Goal: Task Accomplishment & Management: Use online tool/utility

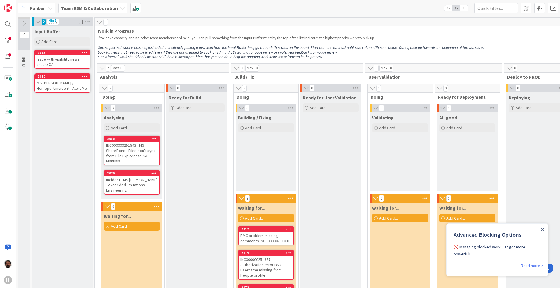
click at [113, 10] on b "Team ESM & Collaboration" at bounding box center [89, 8] width 57 height 6
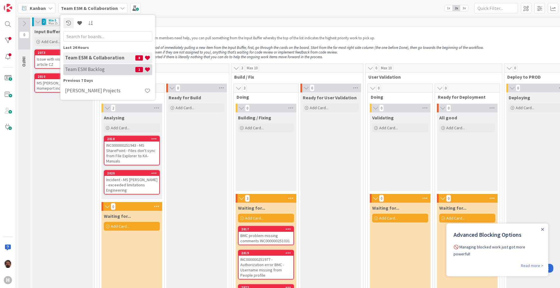
click at [99, 67] on h4 "Team ESM Backlog" at bounding box center [100, 69] width 70 height 6
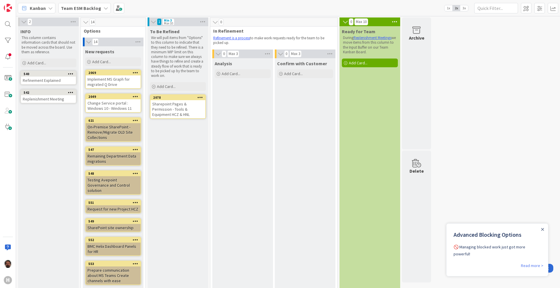
click at [42, 6] on span "Kanban" at bounding box center [38, 8] width 16 height 7
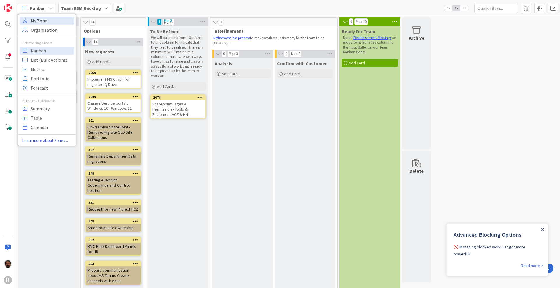
click at [58, 22] on span "My Zone" at bounding box center [52, 20] width 42 height 9
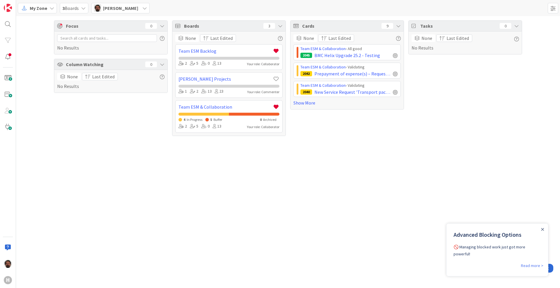
click at [398, 24] on icon at bounding box center [398, 26] width 5 height 5
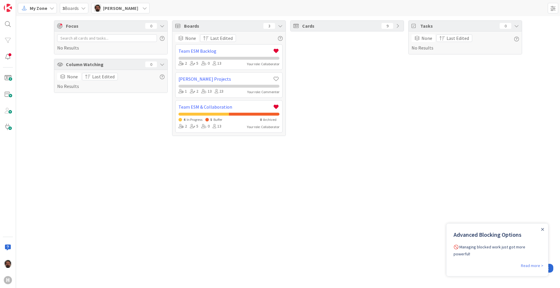
click at [398, 24] on icon at bounding box center [398, 26] width 5 height 5
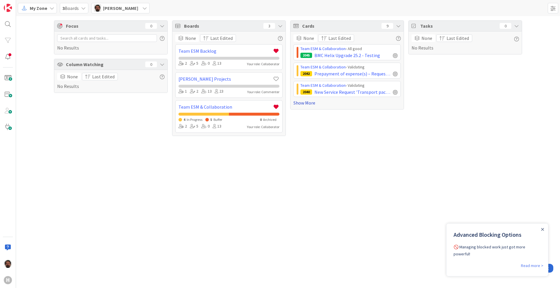
click at [306, 103] on link "Show More" at bounding box center [346, 102] width 107 height 7
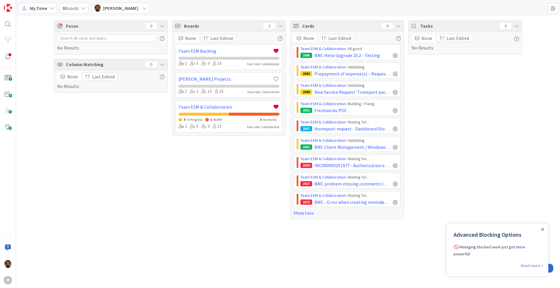
drag, startPoint x: 194, startPoint y: 27, endPoint x: 410, endPoint y: 25, distance: 216.4
click at [410, 25] on div "Focus 0 No Results Column Watching 0 None Last Edited No Results Boards 3 None …" at bounding box center [288, 120] width 544 height 208
click at [162, 63] on icon at bounding box center [162, 64] width 5 height 5
click at [554, 10] on span at bounding box center [553, 8] width 10 height 10
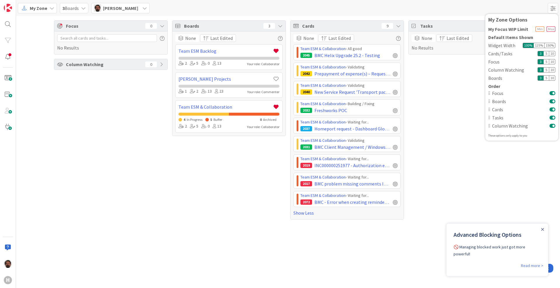
click at [552, 100] on button at bounding box center [552, 101] width 6 height 5
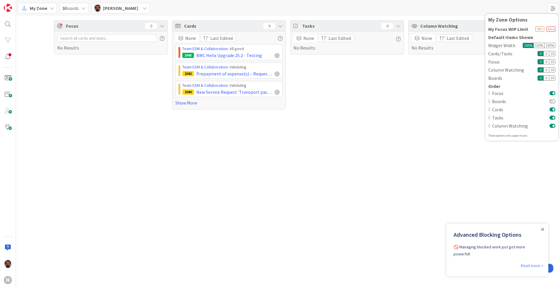
click at [405, 179] on div "Focus 0 No Results Cards 9 None Last Edited Team ESM & Collaboration › All good…" at bounding box center [288, 152] width 544 height 272
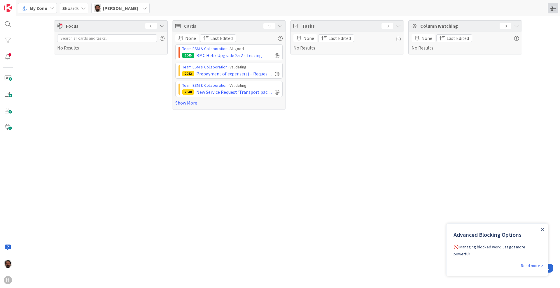
click at [553, 11] on span at bounding box center [553, 8] width 10 height 10
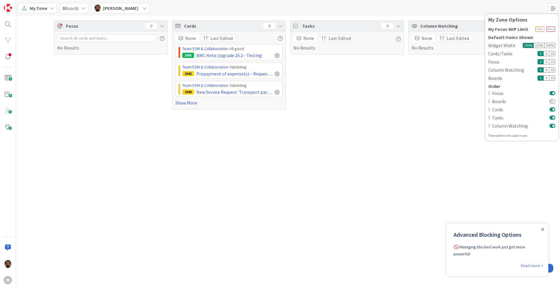
click at [553, 124] on button at bounding box center [552, 126] width 6 height 5
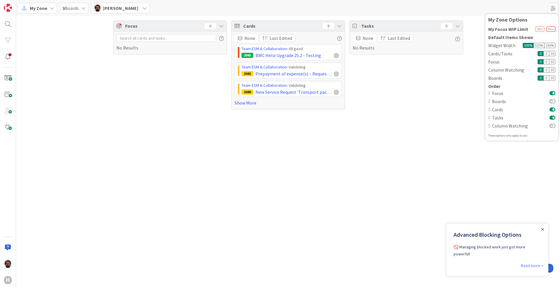
click at [546, 55] on div "5" at bounding box center [546, 53] width 6 height 5
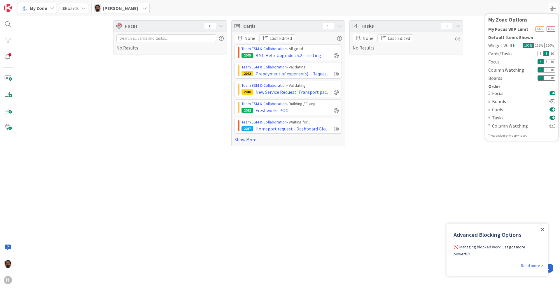
click at [554, 55] on div "10" at bounding box center [552, 53] width 6 height 5
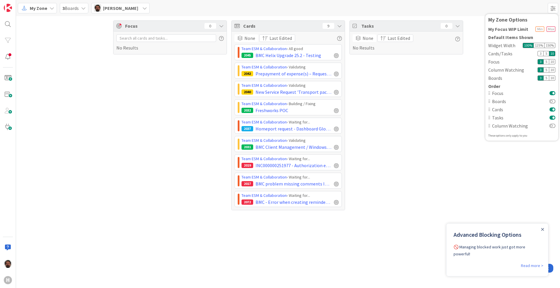
click at [551, 61] on div "10" at bounding box center [552, 61] width 6 height 5
click at [547, 30] on input "text" at bounding box center [551, 29] width 9 height 5
click at [453, 109] on div "Tasks 0 None Last Edited No Results" at bounding box center [406, 115] width 114 height 190
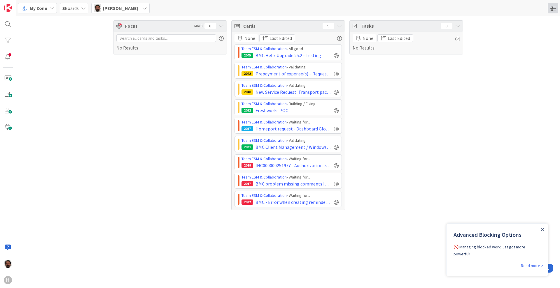
click at [552, 5] on span at bounding box center [553, 8] width 10 height 10
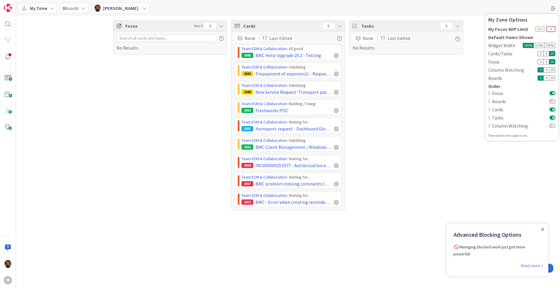
drag, startPoint x: 554, startPoint y: 29, endPoint x: 519, endPoint y: 24, distance: 34.7
click at [519, 24] on div "My Zone Options My Focus WIP Limit 3 Default Items Shown Widget Width 100 % 125…" at bounding box center [521, 77] width 67 height 121
type input "5"
click at [430, 97] on div "Tasks 0 None Last Edited No Results" at bounding box center [406, 115] width 114 height 190
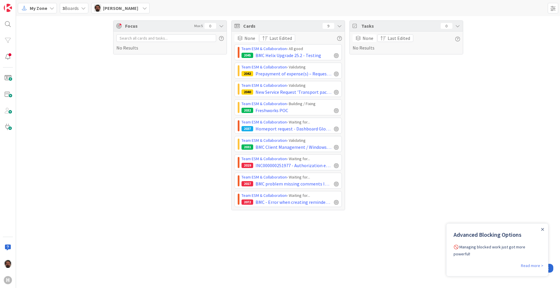
click at [121, 8] on span "Akif Cevik" at bounding box center [120, 8] width 35 height 7
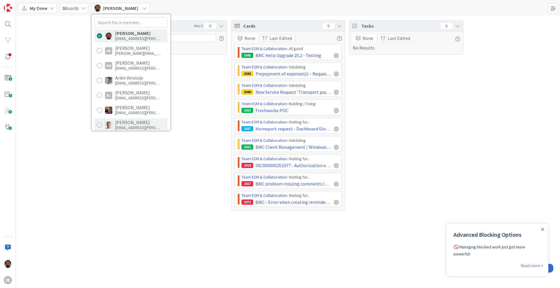
click at [132, 121] on div "Bram Ottenhof" at bounding box center [138, 122] width 47 height 5
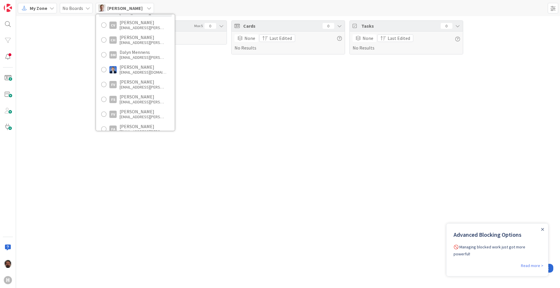
scroll to position [118, 0]
click at [132, 68] on div "dimitri@kanbanzone.com" at bounding box center [143, 68] width 47 height 5
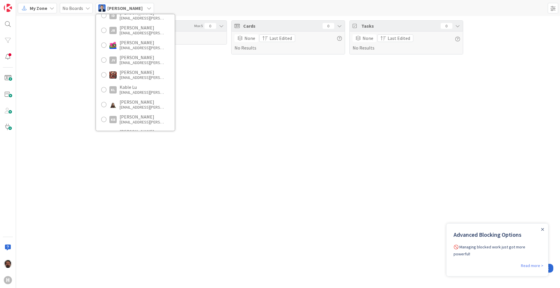
scroll to position [260, 0]
click at [143, 73] on div "Josef Kuman" at bounding box center [143, 71] width 47 height 5
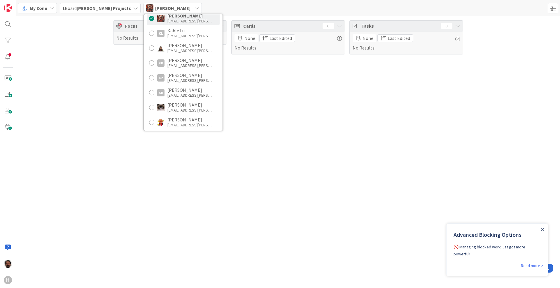
scroll to position [328, 0]
click at [167, 78] on div "Kevin Berk" at bounding box center [190, 77] width 47 height 5
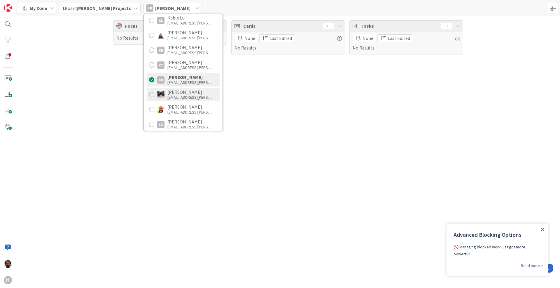
scroll to position [407, 0]
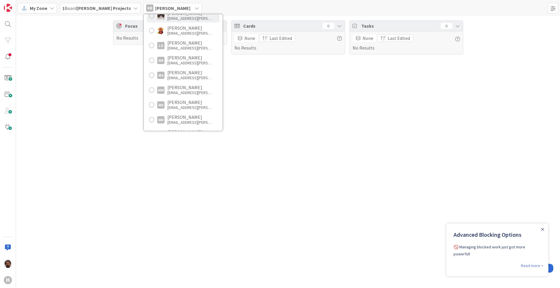
click at [178, 21] on div "Kevin van Dijk kevandijk@huisman-nl.com" at bounding box center [183, 15] width 73 height 13
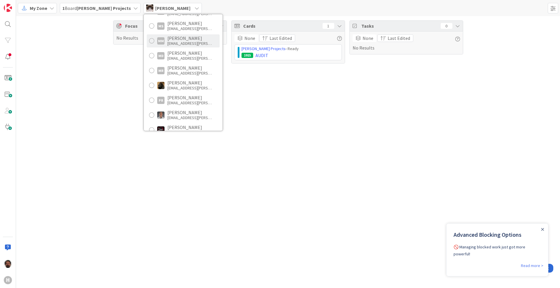
scroll to position [456, 0]
click at [167, 83] on div "Noah Dezaire" at bounding box center [190, 82] width 47 height 5
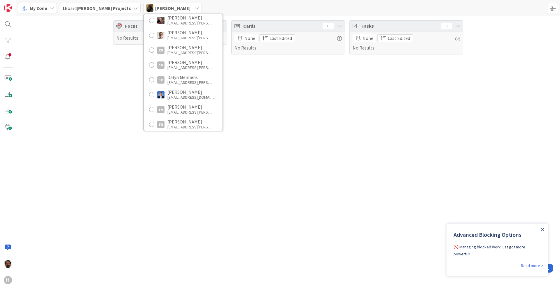
scroll to position [96, 0]
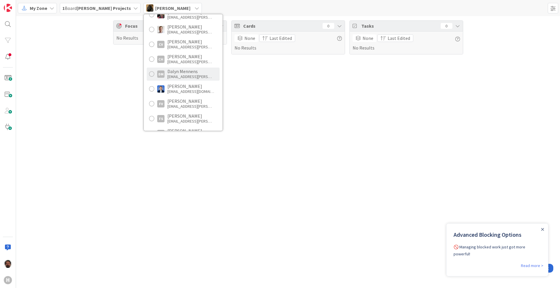
click at [178, 69] on div "Dalyn Mennens" at bounding box center [190, 71] width 47 height 5
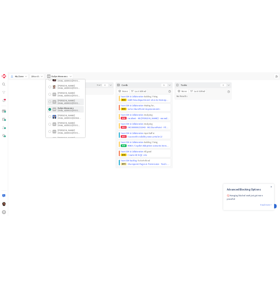
scroll to position [0, 0]
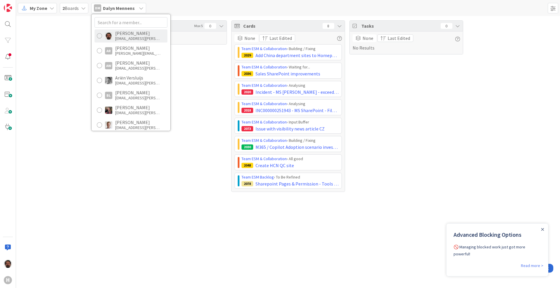
click at [129, 36] on div "acevik@huisman-nl.com" at bounding box center [138, 38] width 47 height 5
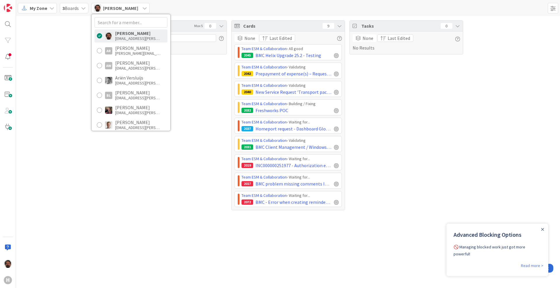
click at [76, 166] on div "Focus Max 5 0 No Results Cards 9 None Last Edited Team ESM & Collaboration › Al…" at bounding box center [288, 115] width 544 height 199
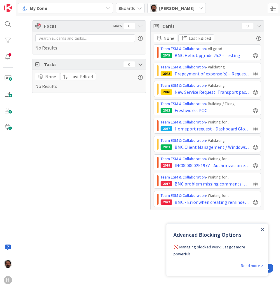
click at [57, 5] on div "My Zone" at bounding box center [65, 8] width 95 height 10
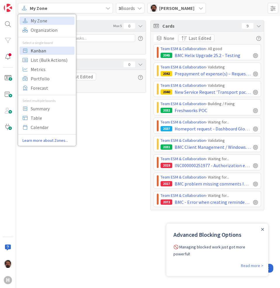
click at [54, 52] on span "Kanban" at bounding box center [52, 50] width 42 height 9
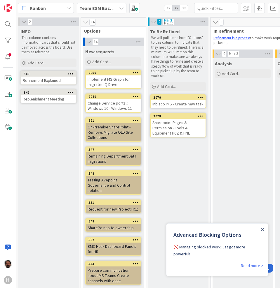
click at [104, 7] on b "Team ESM Backlog" at bounding box center [99, 8] width 40 height 6
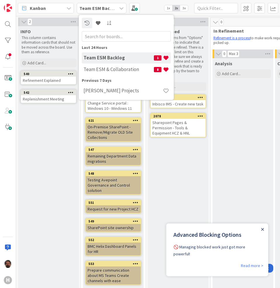
click at [261, 230] on icon "Close Announcement" at bounding box center [262, 229] width 3 height 3
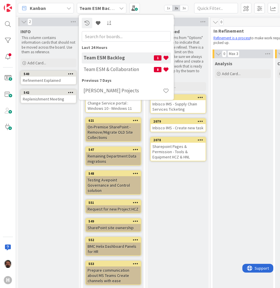
click at [171, 187] on div "To Be Refined We will pull items from "Options" to this column to indicate that…" at bounding box center [178, 270] width 61 height 488
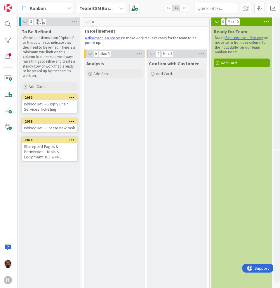
scroll to position [0, 159]
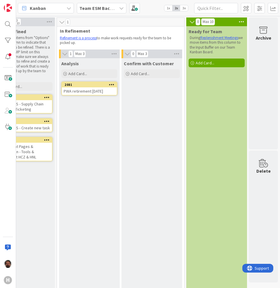
click at [198, 60] on span "Add Card..." at bounding box center [204, 62] width 19 height 5
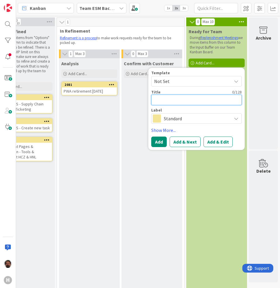
click at [192, 98] on textarea at bounding box center [196, 100] width 90 height 10
type textarea "x"
type textarea "V"
paste textarea "Warehouse improvements"
type textarea "x"
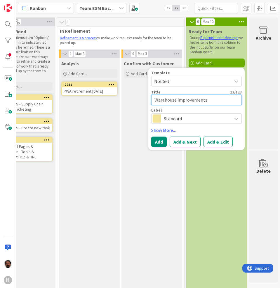
type textarea "Warehouse improvements"
click at [177, 119] on span "Standard" at bounding box center [196, 119] width 65 height 8
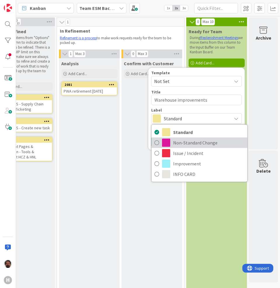
click at [182, 142] on span "Non-Standard Change" at bounding box center [208, 143] width 71 height 9
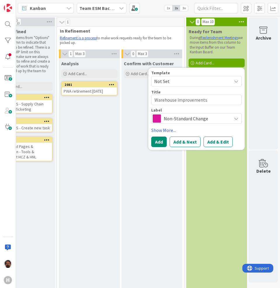
type textarea "x"
click at [212, 140] on button "Add & Edit" at bounding box center [217, 142] width 29 height 10
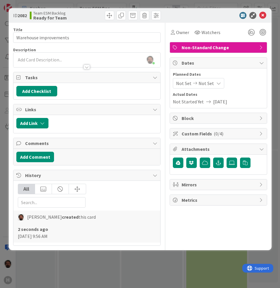
click at [108, 66] on div at bounding box center [86, 64] width 147 height 6
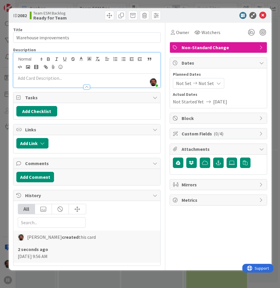
click at [95, 76] on p at bounding box center [86, 78] width 141 height 7
click at [45, 111] on button "Add Checklist" at bounding box center [36, 111] width 41 height 10
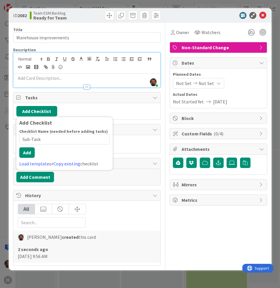
type input "Sub-Tasks"
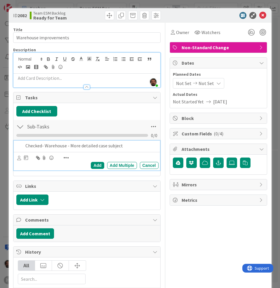
click at [116, 144] on p "Checked- Warehouse - More detailed case subject" at bounding box center [90, 146] width 131 height 7
click at [122, 145] on p "Checked- Warehouse - More detailed case subject" at bounding box center [90, 146] width 131 height 7
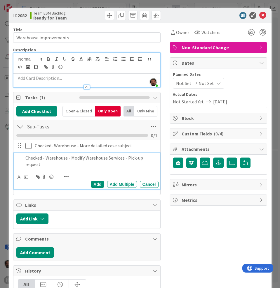
scroll to position [66, 0]
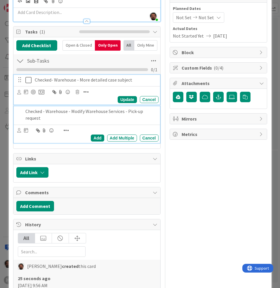
click at [150, 80] on p "Checked- Warehouse - More detailed case subject" at bounding box center [95, 80] width 121 height 7
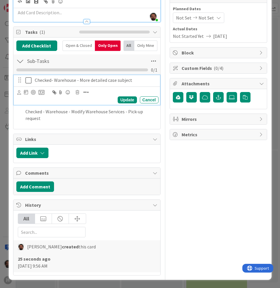
scroll to position [66, 0]
click at [94, 78] on p "Checked- Warehouse - More detailed case subject" at bounding box center [95, 80] width 121 height 7
click at [130, 80] on p "Checked- Warehouse - More detailed case subject" at bounding box center [95, 80] width 121 height 7
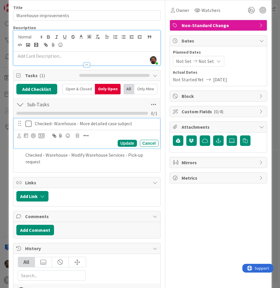
scroll to position [34, 0]
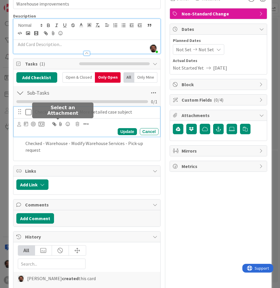
click at [57, 124] on icon at bounding box center [60, 124] width 7 height 8
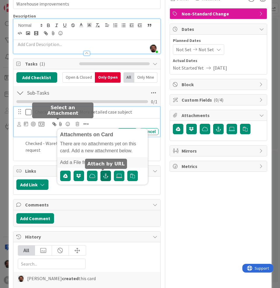
click at [103, 175] on icon "button" at bounding box center [105, 176] width 5 height 5
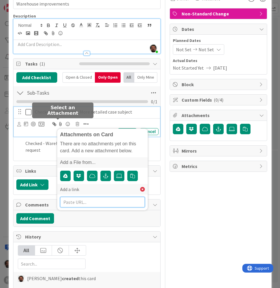
click at [83, 200] on input "text" at bounding box center [102, 202] width 85 height 10
paste input "https://huisman-smartit.onbmc.com/smartit/app/#/workorder/AGGHEXFAF704DATBI44TT…"
type input "https://huisman-smartit.onbmc.com/smartit/app/#/workorder/AGGHEXFAF704DATBI44TT…"
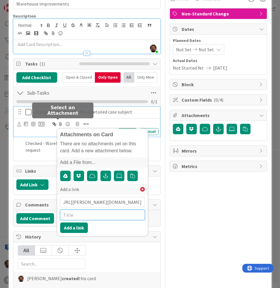
click at [90, 214] on input "text" at bounding box center [102, 215] width 85 height 10
click at [106, 200] on input "https://huisman-smartit.onbmc.com/smartit/app/#/workorder/AGGHEXFAF704DATBI44TT…" at bounding box center [102, 202] width 85 height 10
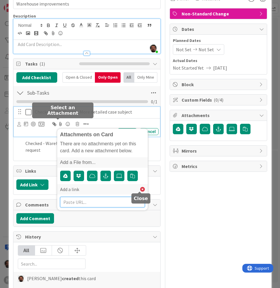
click at [140, 189] on icon at bounding box center [142, 189] width 5 height 5
click at [192, 196] on div "Owner Watchers Non-Standard Change Dates Planned Dates Not Set Not Set Actual D…" at bounding box center [217, 148] width 97 height 319
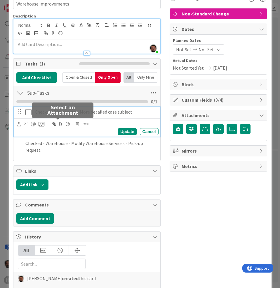
click at [122, 110] on p "Checked- Warehouse - More detailed case subject" at bounding box center [95, 112] width 121 height 7
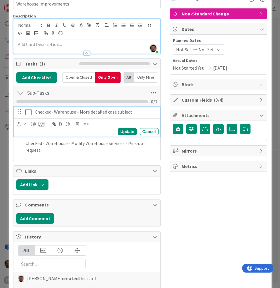
click at [84, 124] on icon "button" at bounding box center [85, 124] width 5 height 6
click at [188, 207] on div "Owner Watchers Non-Standard Change Dates Planned Dates Not Set Not Set Actual D…" at bounding box center [217, 148] width 97 height 319
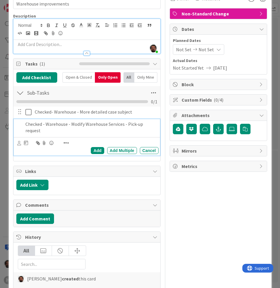
click at [35, 127] on p "Checked - Warehouse - Modify Warehouse Services - Pick-up request" at bounding box center [90, 127] width 131 height 13
click at [99, 151] on div "Add" at bounding box center [97, 150] width 13 height 7
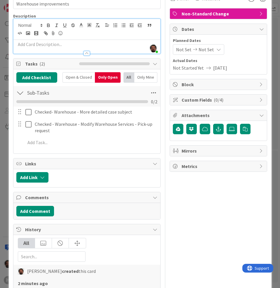
click at [177, 193] on div "Owner Watchers Non-Standard Change Dates Planned Dates Not Set Not Set Actual D…" at bounding box center [217, 144] width 97 height 311
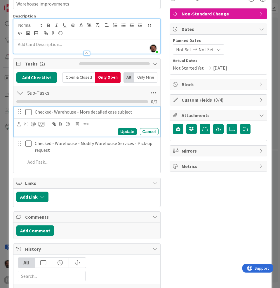
click at [90, 113] on p "Checked- Warehouse - More detailed case subject" at bounding box center [95, 112] width 121 height 7
click at [85, 123] on icon "button" at bounding box center [85, 124] width 5 height 6
click at [142, 109] on p "Checked- Warehouse - More detailed case subject" at bounding box center [95, 112] width 121 height 7
click at [137, 111] on p "Checked- Warehouse - More detailed case subject" at bounding box center [95, 112] width 121 height 7
click at [191, 210] on div "Owner Watchers Non-Standard Change Dates Planned Dates Not Set Not Set Actual D…" at bounding box center [217, 154] width 97 height 331
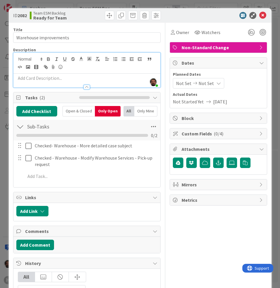
click at [80, 77] on p at bounding box center [86, 78] width 141 height 7
click at [50, 81] on div at bounding box center [86, 84] width 147 height 6
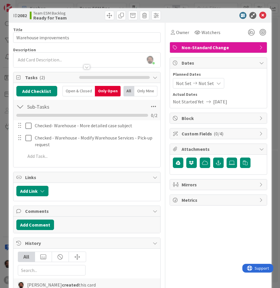
click at [65, 57] on p at bounding box center [86, 60] width 141 height 7
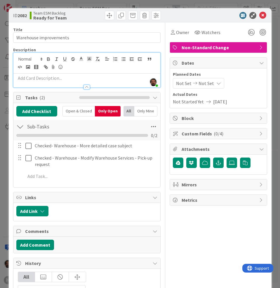
click at [47, 76] on p at bounding box center [86, 78] width 141 height 7
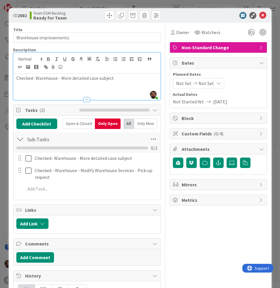
click at [67, 85] on p at bounding box center [86, 85] width 141 height 7
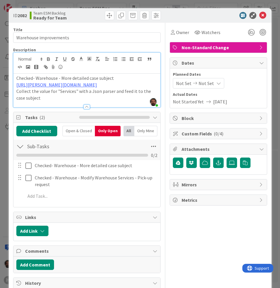
click at [38, 101] on p "Collect the value for "Services" with a Json parser and feed it to the case sub…" at bounding box center [86, 94] width 141 height 13
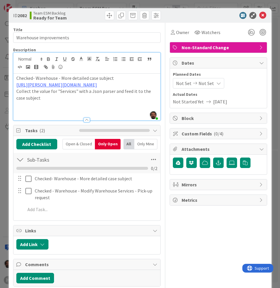
click at [29, 115] on p at bounding box center [86, 111] width 141 height 7
click at [27, 115] on p at bounding box center [86, 111] width 141 height 7
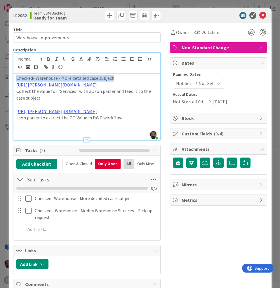
drag, startPoint x: 114, startPoint y: 77, endPoint x: 0, endPoint y: 69, distance: 114.3
click at [0, 69] on html "H Kanban Team ESM Backlog 1x 2x 3x 2 INFO This column contains information card…" at bounding box center [140, 144] width 280 height 288
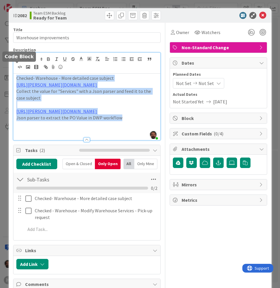
drag, startPoint x: 119, startPoint y: 143, endPoint x: 10, endPoint y: 62, distance: 135.4
click at [13, 62] on div "Akif Cevik joined 3 m ago Checked- Warehouse - More detailed case subject https…" at bounding box center [86, 96] width 147 height 88
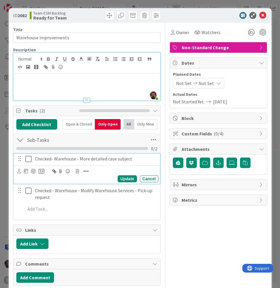
click at [28, 158] on icon at bounding box center [28, 159] width 6 height 7
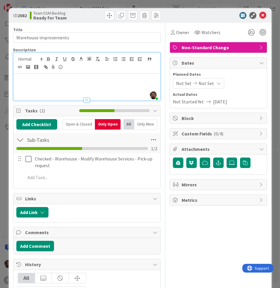
click at [85, 126] on div "Open & Closed" at bounding box center [78, 124] width 32 height 10
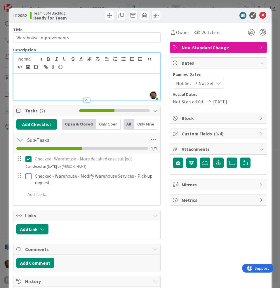
click at [32, 161] on div "Checked- Warehouse - More detailed case subject" at bounding box center [95, 159] width 126 height 10
click at [27, 159] on icon at bounding box center [28, 159] width 6 height 7
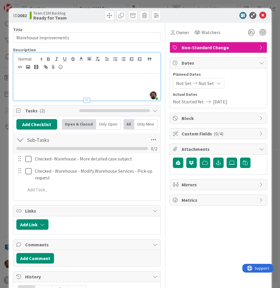
click at [141, 179] on div "Checked- Warehouse - More detailed case subject Update Cancel Checked - Warehou…" at bounding box center [86, 175] width 141 height 43
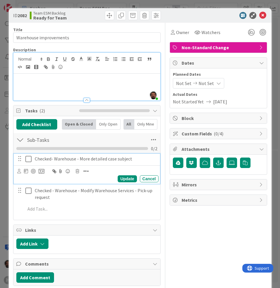
click at [67, 157] on p "Checked- Warehouse - More detailed case subject" at bounding box center [95, 159] width 121 height 7
click at [76, 171] on icon at bounding box center [77, 171] width 3 height 4
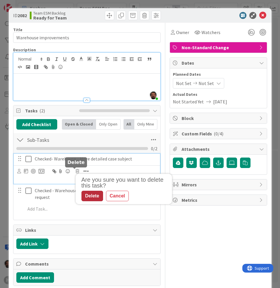
click at [88, 198] on div "Delete" at bounding box center [92, 196] width 22 height 10
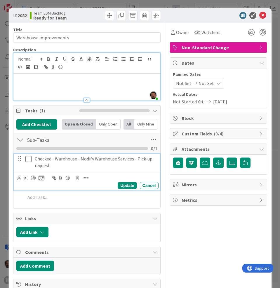
click at [72, 161] on p "Checked - Warehouse - Modify Warehouse Services - Pick-up request" at bounding box center [95, 162] width 121 height 13
click at [76, 179] on icon at bounding box center [77, 178] width 3 height 4
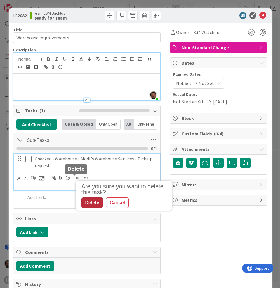
click at [94, 202] on div "Delete" at bounding box center [92, 203] width 22 height 10
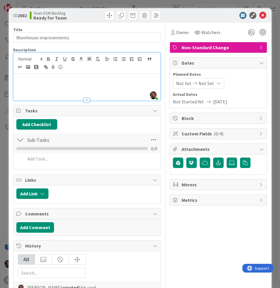
click at [86, 85] on p at bounding box center [86, 85] width 141 height 7
click at [46, 84] on p at bounding box center [86, 85] width 141 height 7
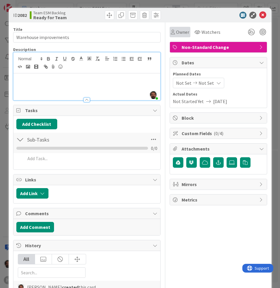
click at [176, 32] on span "Owner" at bounding box center [182, 32] width 13 height 7
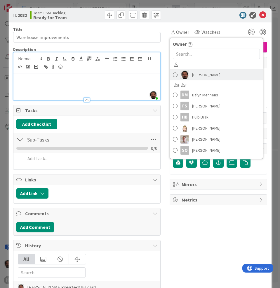
click at [192, 72] on span "Akif Cevik" at bounding box center [206, 75] width 28 height 9
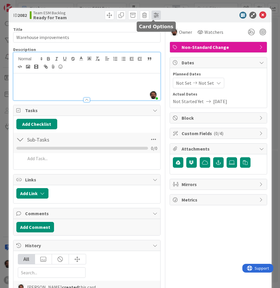
click at [152, 15] on span at bounding box center [155, 14] width 9 height 9
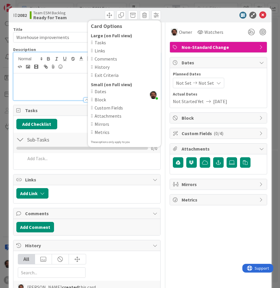
click at [195, 16] on div at bounding box center [215, 15] width 103 height 7
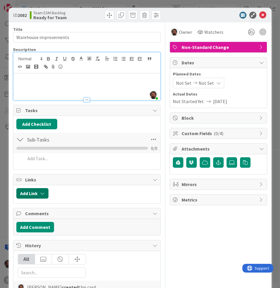
click at [41, 193] on icon "button" at bounding box center [42, 193] width 5 height 5
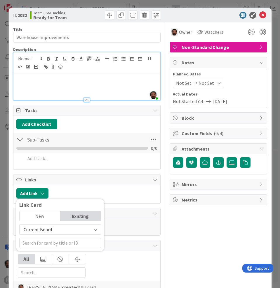
click at [37, 214] on div "New" at bounding box center [40, 216] width 41 height 10
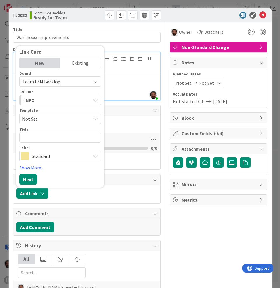
scroll to position [6, 0]
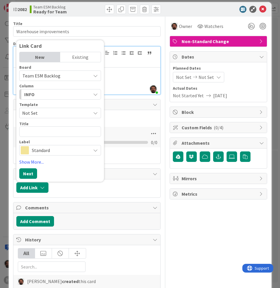
click at [48, 126] on div "Title 0 / 128" at bounding box center [60, 123] width 82 height 5
click at [51, 131] on textarea at bounding box center [60, 132] width 82 height 10
paste textarea "Warehouse - More detailed case subject"
type textarea "x"
click at [37, 129] on textarea "Warehouse - More detailed case subject" at bounding box center [60, 132] width 82 height 10
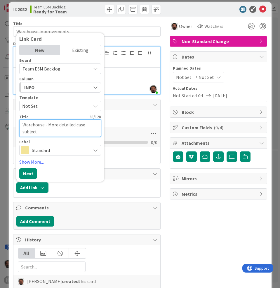
type textarea "Warehouse - More detailed case subject"
click at [56, 152] on span "Standard" at bounding box center [60, 150] width 56 height 8
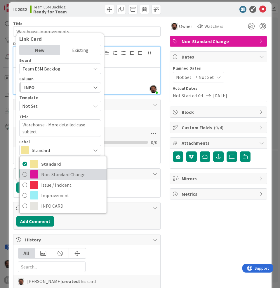
click at [50, 175] on span "Non-Standard Change" at bounding box center [72, 174] width 62 height 9
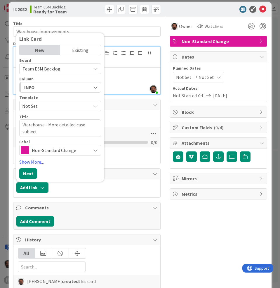
click at [76, 90] on div "INFO" at bounding box center [57, 87] width 68 height 9
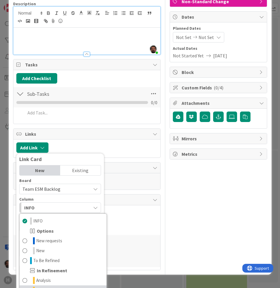
scroll to position [46, 0]
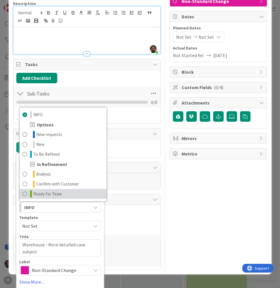
click at [33, 192] on span "Ready for Team" at bounding box center [47, 194] width 29 height 7
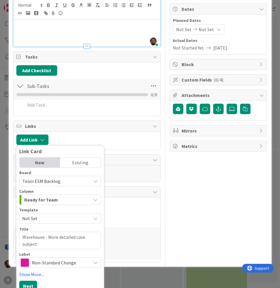
scroll to position [54, 0]
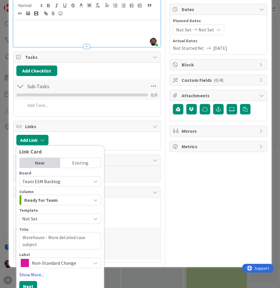
click at [32, 274] on link "Show More..." at bounding box center [60, 275] width 82 height 7
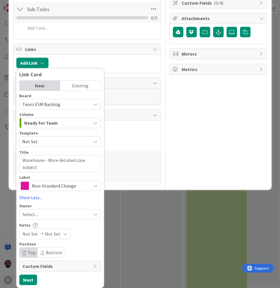
click at [47, 214] on div "Select..." at bounding box center [56, 214] width 68 height 7
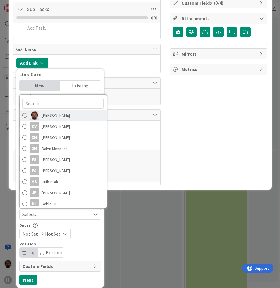
click at [43, 115] on span "Akif Cevik" at bounding box center [56, 115] width 28 height 9
type textarea "x"
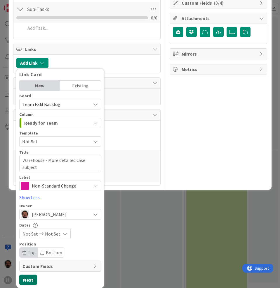
click at [27, 279] on button "Next" at bounding box center [28, 280] width 18 height 10
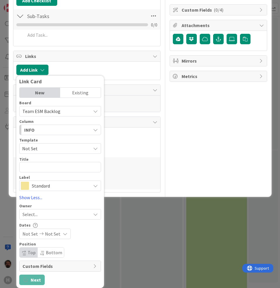
scroll to position [41, 0]
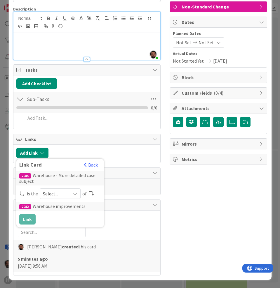
click at [59, 194] on span "Select..." at bounding box center [55, 194] width 24 height 8
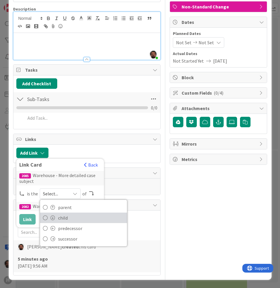
click at [58, 218] on span "child" at bounding box center [91, 218] width 66 height 9
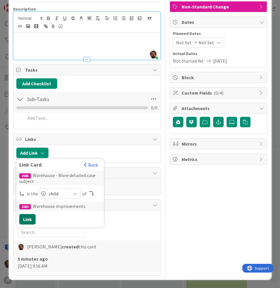
click at [27, 220] on button "Link" at bounding box center [27, 219] width 16 height 10
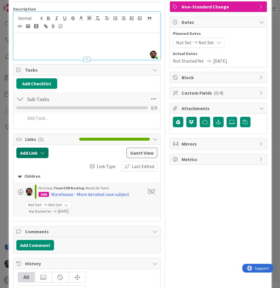
click at [40, 154] on icon "button" at bounding box center [42, 153] width 5 height 5
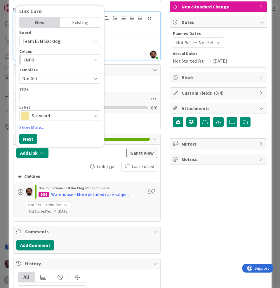
click at [43, 22] on div "New" at bounding box center [40, 22] width 41 height 10
click at [44, 41] on span "Team ESM Backlog" at bounding box center [41, 41] width 38 height 6
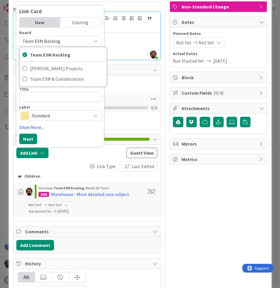
click at [44, 41] on span "Team ESM Backlog" at bounding box center [41, 41] width 38 height 6
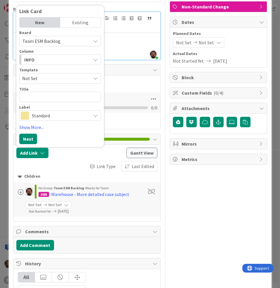
click at [39, 61] on div "INFO" at bounding box center [57, 59] width 68 height 9
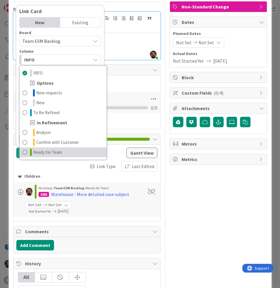
click at [41, 148] on link "Ready for Team" at bounding box center [63, 153] width 87 height 10
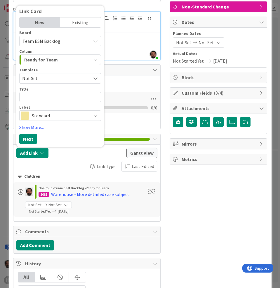
click at [50, 73] on span "Not Set" at bounding box center [60, 78] width 82 height 10
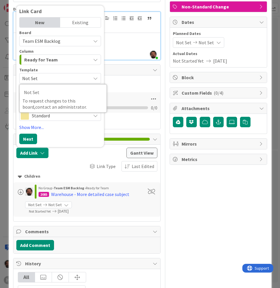
click at [52, 71] on div "Template" at bounding box center [60, 70] width 82 height 4
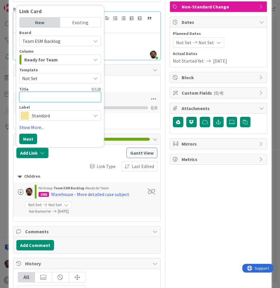
click at [43, 95] on textarea at bounding box center [60, 97] width 82 height 10
click at [21, 97] on textarea at bounding box center [60, 97] width 82 height 10
paste textarea "Warehouse - Modify Warehouse Services - Pick-up request"
type textarea "x"
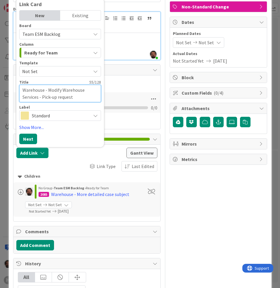
type textarea "Warehouse - Modify Warehouse Services - Pick-up request"
click at [61, 117] on span "Standard" at bounding box center [60, 116] width 56 height 8
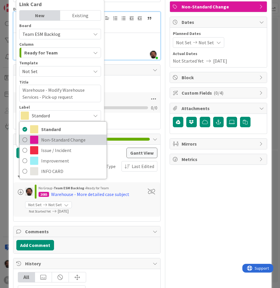
click at [52, 138] on span "Non-Standard Change" at bounding box center [72, 140] width 62 height 9
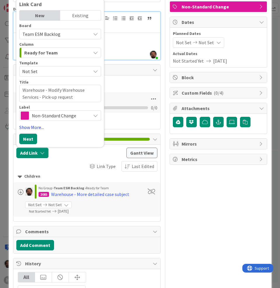
click at [31, 127] on link "Show More..." at bounding box center [60, 127] width 82 height 7
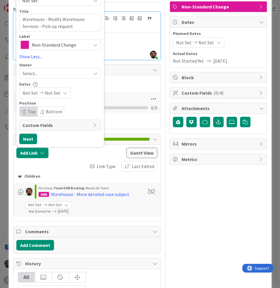
click at [43, 68] on div "Owner Select..." at bounding box center [60, 71] width 82 height 16
click at [43, 71] on div "Select..." at bounding box center [56, 73] width 68 height 7
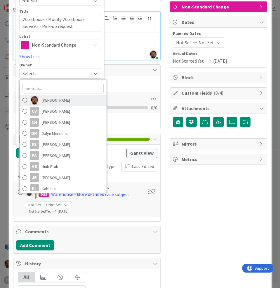
click at [37, 103] on link "Akif Cevik" at bounding box center [63, 100] width 87 height 11
type textarea "x"
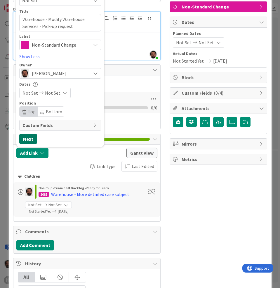
click at [29, 137] on button "Next" at bounding box center [28, 139] width 18 height 10
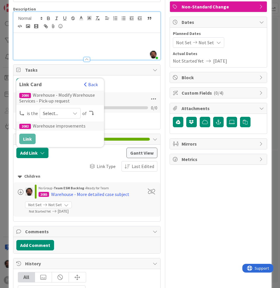
click at [61, 109] on span "Select..." at bounding box center [55, 113] width 24 height 8
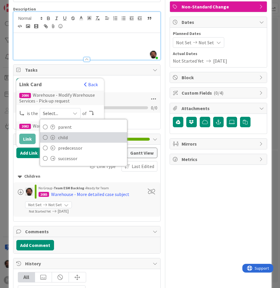
click at [60, 139] on span "child" at bounding box center [91, 137] width 66 height 9
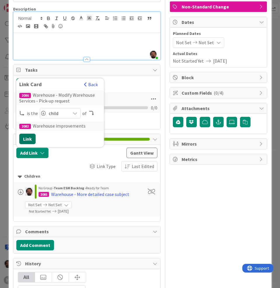
click at [24, 139] on button "Link" at bounding box center [27, 139] width 16 height 10
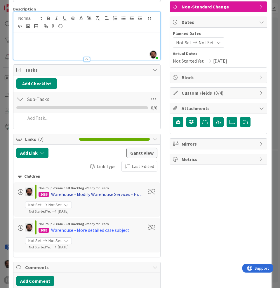
click at [90, 194] on div "Warehouse - Modify Warehouse Services - Pick-up request" at bounding box center [97, 194] width 92 height 7
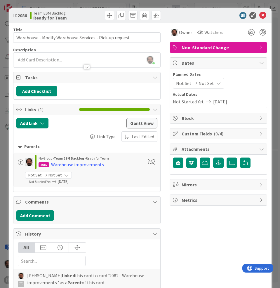
click at [54, 61] on div "Description Akif Cevik just joined" at bounding box center [86, 57] width 147 height 20
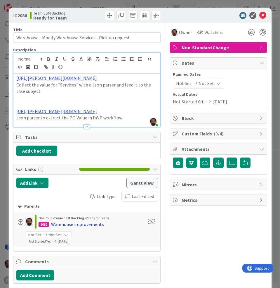
click at [68, 228] on div "Warehouse improvements" at bounding box center [77, 224] width 53 height 7
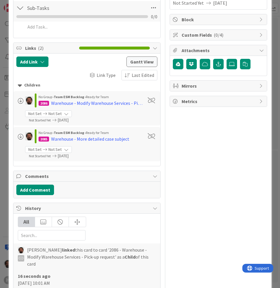
scroll to position [102, 0]
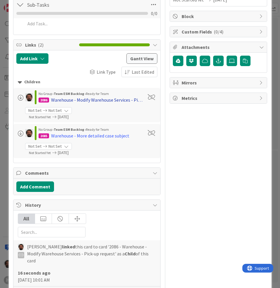
click at [106, 101] on div "Warehouse - Modify Warehouse Services - Pick-up request" at bounding box center [97, 100] width 92 height 7
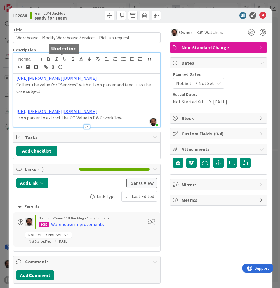
click at [64, 57] on div "Akif Cevik just joined https://huisman-smartit.onbmc.com/smartit/app/#/workorde…" at bounding box center [86, 90] width 147 height 74
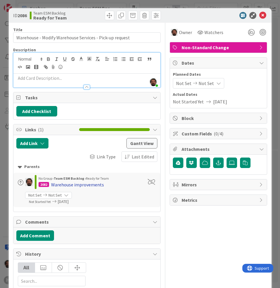
click at [67, 186] on div "Warehouse improvements" at bounding box center [77, 184] width 53 height 7
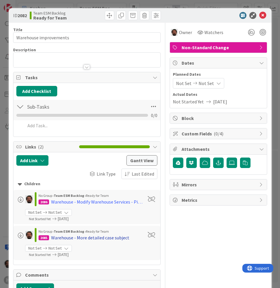
click at [97, 238] on div "Warehouse - More detailed case subject" at bounding box center [90, 237] width 78 height 7
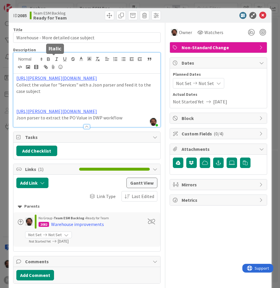
click at [55, 60] on div "Akif Cevik just joined https://huisman-smartit.onbmc.com/smartit/app/#/workorde…" at bounding box center [86, 90] width 147 height 74
click at [79, 228] on div "Warehouse improvements" at bounding box center [77, 224] width 53 height 7
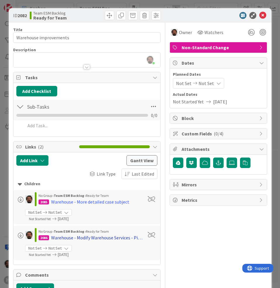
click at [101, 237] on div "Warehouse - Modify Warehouse Services - Pick-up request" at bounding box center [97, 237] width 92 height 7
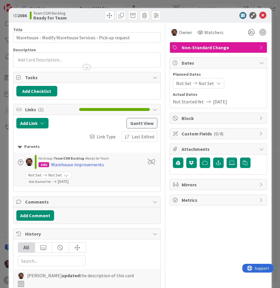
click at [95, 52] on div at bounding box center [86, 59] width 147 height 15
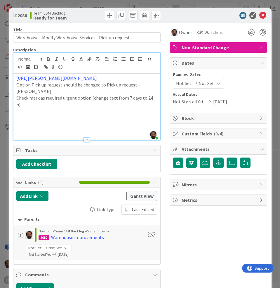
click at [91, 77] on p "https://huisman-smartit.onbmc.com/smartit/app/#/workorder/AGGF4KX6HRENQATC6XQ5T…" at bounding box center [86, 78] width 141 height 7
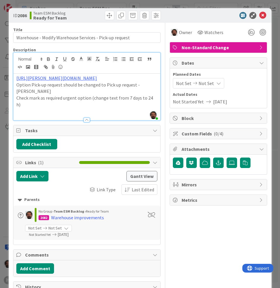
click at [150, 104] on p "Check mark as required urgent option (change text from 7 days to 24 h)" at bounding box center [86, 101] width 141 height 13
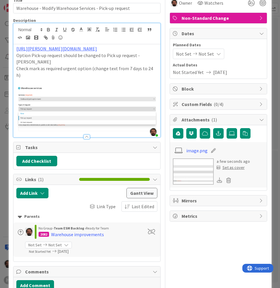
scroll to position [29, 0]
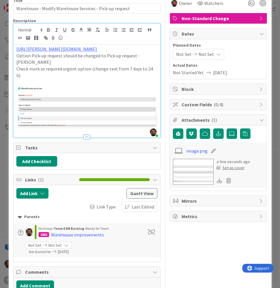
click at [156, 126] on div "https://huisman-smartit.onbmc.com/smartit/app/#/workorder/AGGF4KX6HRENQATC6XQ5T…" at bounding box center [86, 91] width 147 height 93
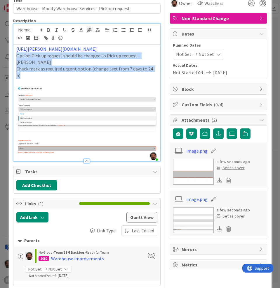
drag, startPoint x: 153, startPoint y: 76, endPoint x: 11, endPoint y: 71, distance: 141.5
click at [13, 71] on div "https://huisman-smartit.onbmc.com/smartit/app/#/workorder/AGGF4KX6HRENQATC6XQ5T…" at bounding box center [86, 103] width 147 height 117
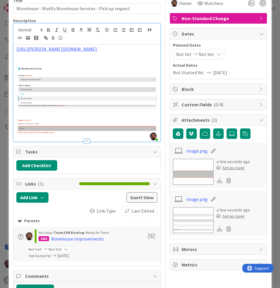
click at [148, 119] on p at bounding box center [86, 115] width 141 height 7
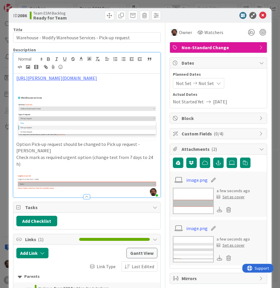
scroll to position [247, 0]
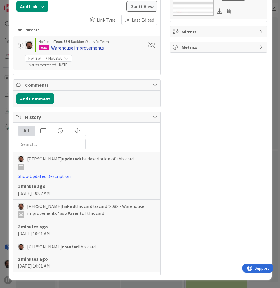
click at [74, 48] on div "Warehouse improvements" at bounding box center [77, 47] width 53 height 7
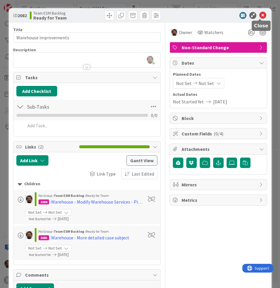
click at [262, 14] on icon at bounding box center [262, 15] width 7 height 7
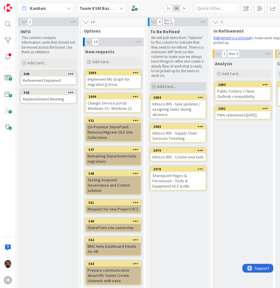
click at [164, 87] on span "Add Card..." at bounding box center [166, 86] width 19 height 5
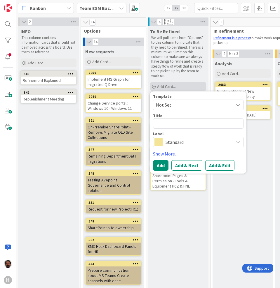
type textarea "x"
type textarea "c"
type textarea "x"
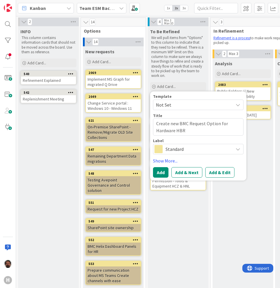
type textarea "Create new BMC Request Option for Hardware HBR"
click at [196, 152] on span "Standard" at bounding box center [197, 149] width 65 height 8
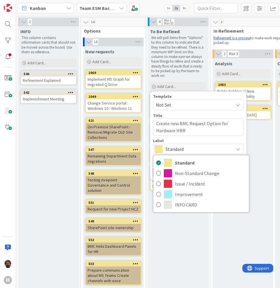
click at [206, 147] on span "Standard" at bounding box center [197, 149] width 65 height 8
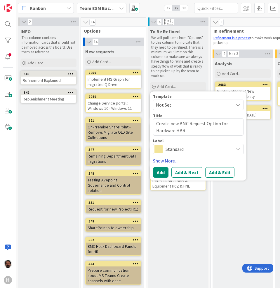
click at [170, 162] on link "Show More..." at bounding box center [198, 160] width 90 height 7
type textarea "x"
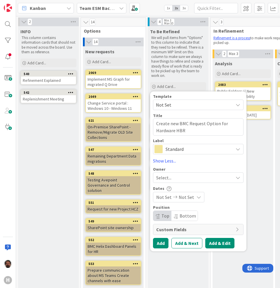
click at [219, 244] on button "Add & Edit" at bounding box center [219, 243] width 29 height 10
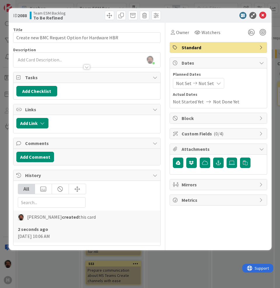
click at [69, 62] on div at bounding box center [86, 64] width 147 height 6
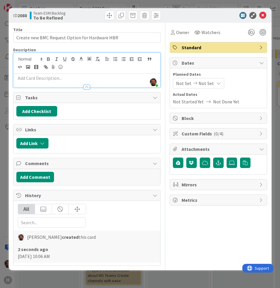
click at [60, 76] on p at bounding box center [86, 78] width 141 height 7
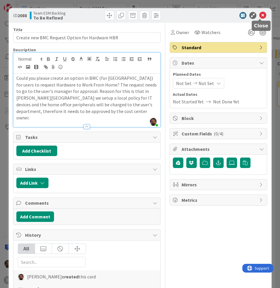
click at [260, 15] on icon at bounding box center [262, 15] width 7 height 7
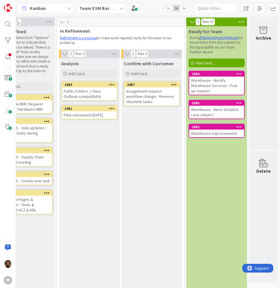
click at [236, 126] on icon at bounding box center [239, 127] width 6 height 4
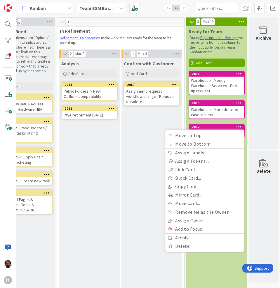
click at [139, 156] on div "Confirm with Customer Add Card... 2087 Assignment request workflow change - Rem…" at bounding box center [151, 284] width 61 height 453
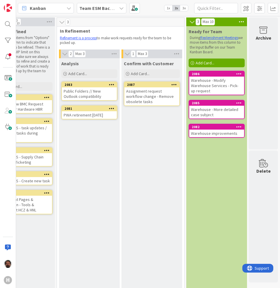
click at [206, 133] on div "Warehouse improvements" at bounding box center [216, 134] width 55 height 8
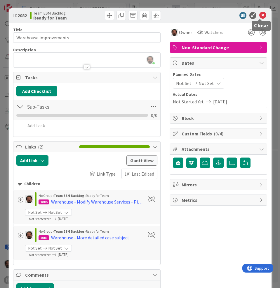
click at [259, 16] on icon at bounding box center [262, 15] width 7 height 7
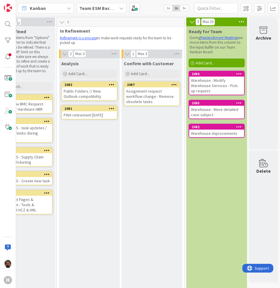
click at [236, 127] on icon at bounding box center [239, 127] width 6 height 4
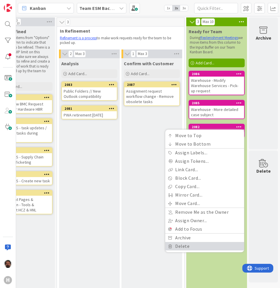
click at [180, 245] on link "Delete" at bounding box center [204, 246] width 79 height 8
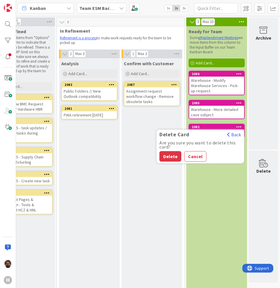
click at [168, 157] on button "Delete" at bounding box center [170, 156] width 22 height 10
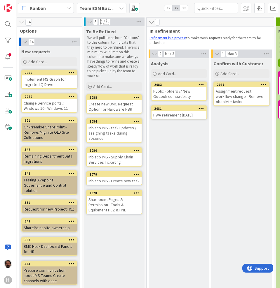
scroll to position [0, 64]
click at [110, 110] on div "Create new BMC Request Option for Hardware HBR" at bounding box center [114, 106] width 55 height 13
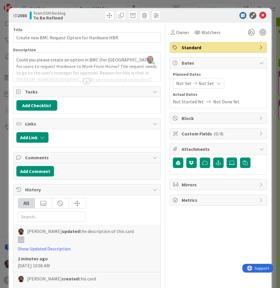
click at [84, 82] on div at bounding box center [86, 81] width 6 height 5
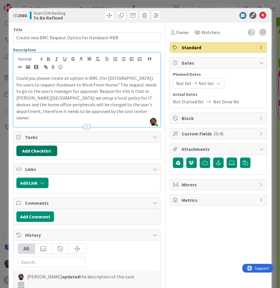
click at [43, 146] on button "Add Checklist" at bounding box center [36, 151] width 41 height 10
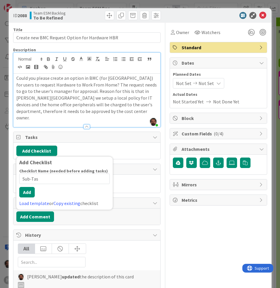
type input "Sub-Task"
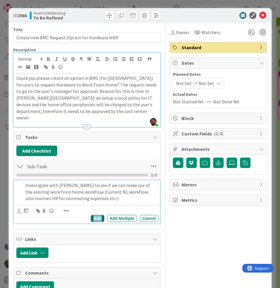
click at [96, 215] on div "Add" at bounding box center [97, 218] width 13 height 7
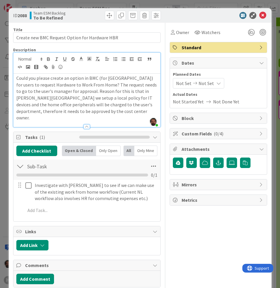
click at [75, 112] on p "Could you please create an option in BMC (for Brazil) for users to request Hard…" at bounding box center [86, 98] width 141 height 46
click at [177, 33] on span "Owner" at bounding box center [182, 32] width 13 height 7
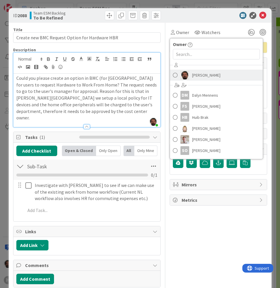
click at [201, 73] on span "Akif Cevik" at bounding box center [206, 75] width 28 height 9
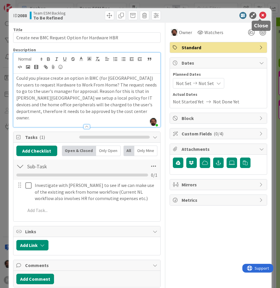
click at [262, 13] on icon at bounding box center [262, 15] width 7 height 7
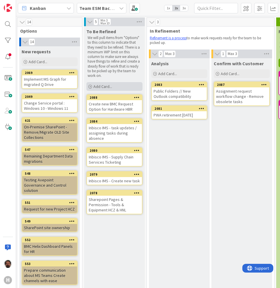
click at [111, 85] on span "Add Card..." at bounding box center [102, 86] width 19 height 5
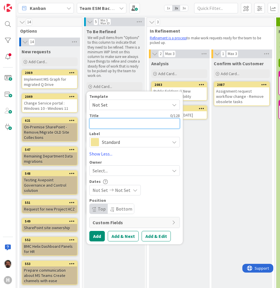
paste textarea "I would like to have a new button in the BMC Service Portal - under Accounts Re…"
type textarea "x"
type textarea "I would like to have a new button in the BMC Service Portal - under Accounts Re…"
click at [116, 120] on textarea at bounding box center [134, 123] width 90 height 10
paste textarea "Add button Service Portal 'Request to close warranty order'"
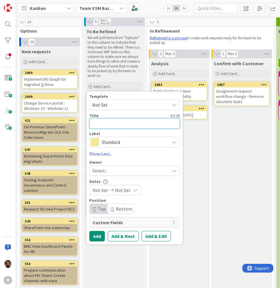
type textarea "x"
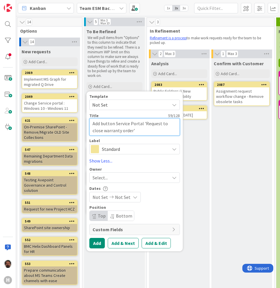
type textarea "Add button Service Portal 'Request to close warranty order'"
click at [133, 151] on span "Standard" at bounding box center [134, 149] width 65 height 8
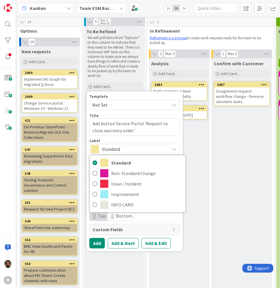
click at [133, 151] on span "Standard" at bounding box center [134, 149] width 65 height 8
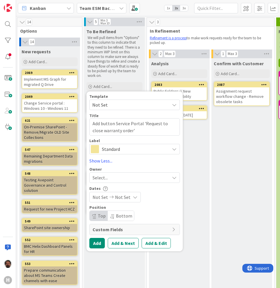
click at [137, 176] on div "Select..." at bounding box center [130, 177] width 77 height 7
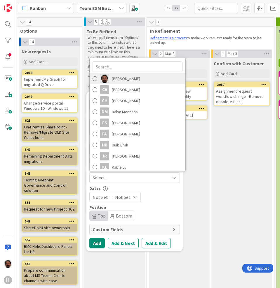
click at [114, 78] on span "Akif Cevik" at bounding box center [126, 78] width 28 height 9
type textarea "x"
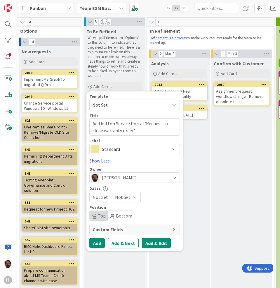
click at [156, 246] on button "Add & Edit" at bounding box center [155, 243] width 29 height 10
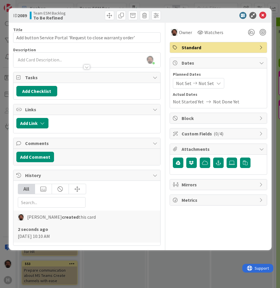
click at [71, 55] on div "Akif Cevik just joined" at bounding box center [86, 60] width 147 height 15
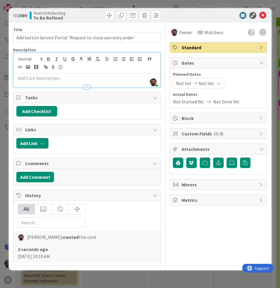
click at [58, 77] on p at bounding box center [86, 78] width 141 height 7
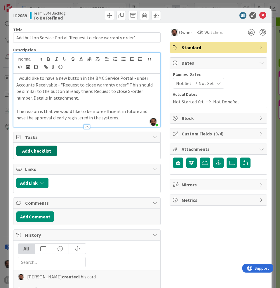
click at [28, 148] on button "Add Checklist" at bounding box center [36, 151] width 41 height 10
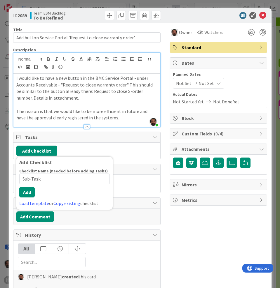
type input "Sub-Tasks"
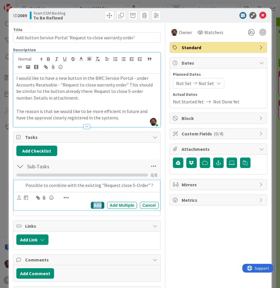
click at [94, 209] on div "Add" at bounding box center [97, 205] width 13 height 7
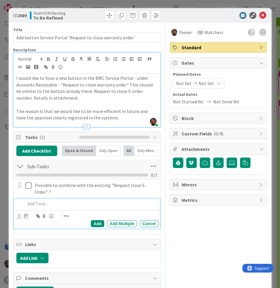
click at [38, 205] on p at bounding box center [90, 204] width 131 height 7
click at [96, 222] on div "Add" at bounding box center [97, 223] width 13 height 7
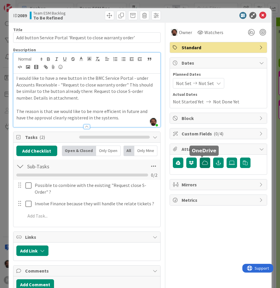
click at [203, 162] on icon "button" at bounding box center [205, 163] width 6 height 5
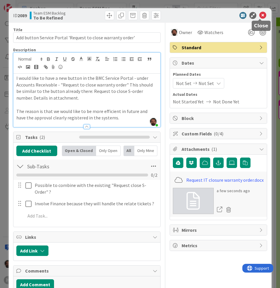
click at [260, 15] on icon at bounding box center [262, 15] width 7 height 7
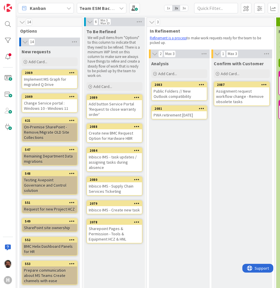
click at [96, 80] on div "To Be Refined We will pull items from "Options" to this column to indicate that…" at bounding box center [114, 59] width 61 height 66
click at [98, 86] on span "Add Card..." at bounding box center [102, 86] width 19 height 5
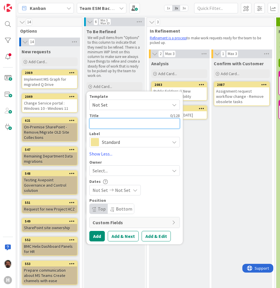
paste textarea "Change Workflow - Hospitality Request HCN"
type textarea "x"
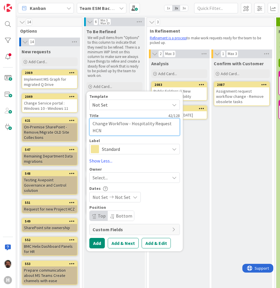
type textarea "Change Workflow - Hospitality Request HCN"
click at [126, 104] on span "Not Set" at bounding box center [128, 105] width 73 height 8
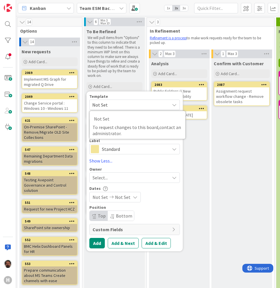
click at [132, 100] on span "Not Set" at bounding box center [134, 105] width 90 height 10
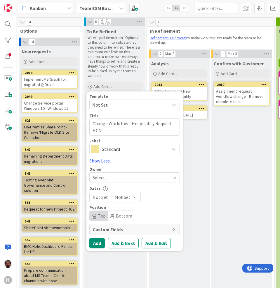
click at [118, 232] on span "Custom Fields" at bounding box center [130, 229] width 76 height 7
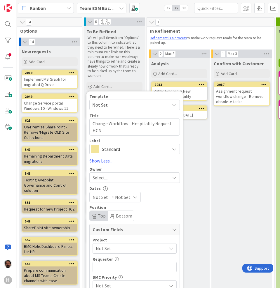
click at [141, 223] on div "Template Not Set Not Set To request changes to this board, contact an administr…" at bounding box center [134, 210] width 90 height 232
click at [143, 229] on span "Custom Fields" at bounding box center [130, 229] width 76 height 7
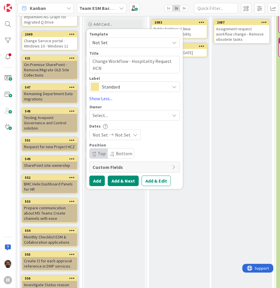
scroll to position [63, 64]
click at [126, 169] on span "Custom Fields" at bounding box center [130, 167] width 76 height 7
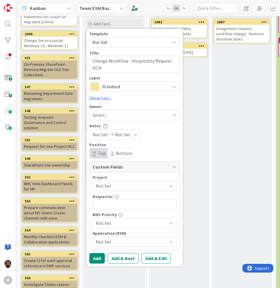
click at [136, 238] on span "Not Set" at bounding box center [130, 242] width 68 height 8
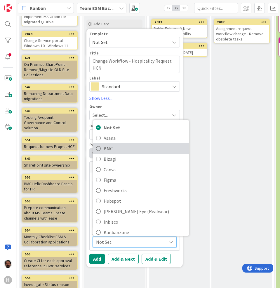
click at [107, 148] on span "BMC" at bounding box center [145, 148] width 82 height 9
type textarea "x"
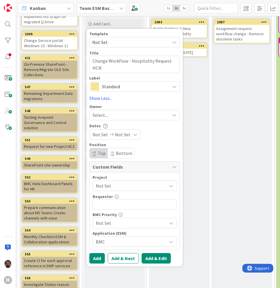
click at [150, 263] on button "Add & Edit" at bounding box center [155, 258] width 29 height 10
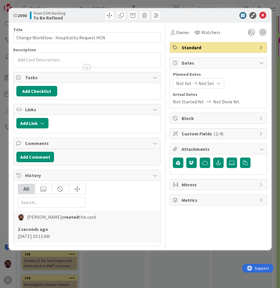
click at [81, 53] on div at bounding box center [86, 60] width 147 height 15
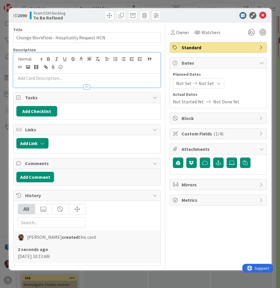
click at [81, 53] on div at bounding box center [86, 63] width 147 height 21
click at [59, 81] on div at bounding box center [86, 84] width 147 height 6
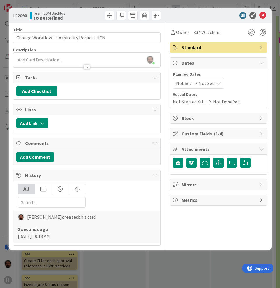
click at [71, 57] on p at bounding box center [86, 60] width 141 height 7
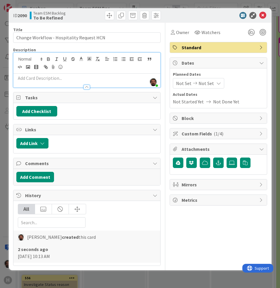
click at [62, 80] on p at bounding box center [86, 78] width 141 height 7
click at [41, 82] on div at bounding box center [86, 84] width 147 height 6
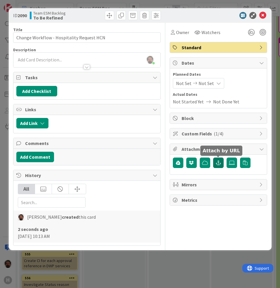
click at [218, 164] on icon "button" at bounding box center [218, 163] width 5 height 5
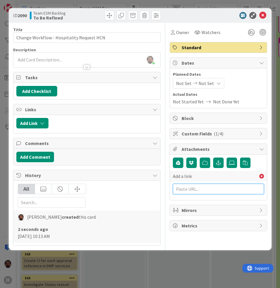
click at [209, 188] on input "text" at bounding box center [218, 189] width 91 height 10
paste input "https://huisman-smartit.onbmc.com/smartit/app/#/workorder/IDGHEXFAF704DATAV72XT…"
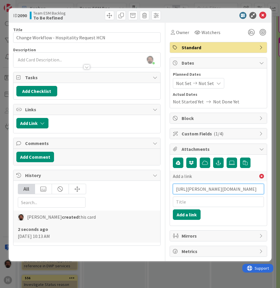
type input "https://huisman-smartit.onbmc.com/smartit/app/#/workorder/IDGHEXFAF704DATAV72XT…"
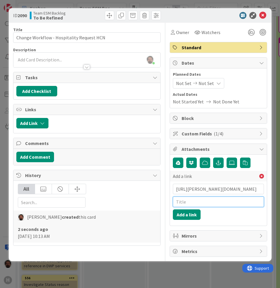
click at [179, 199] on input "text" at bounding box center [218, 202] width 91 height 10
paste input "WO0000000350775"
type input "WO0000000350775"
click at [182, 212] on button "Add a link" at bounding box center [187, 215] width 28 height 10
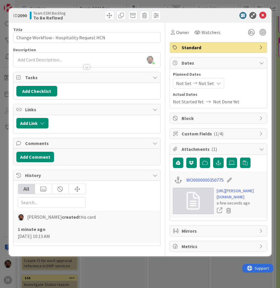
click at [69, 61] on p at bounding box center [86, 60] width 141 height 7
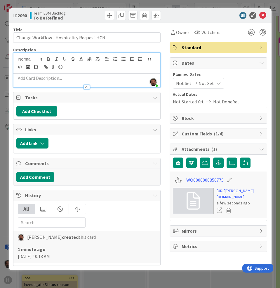
click at [58, 79] on p at bounding box center [86, 78] width 141 height 7
click at [263, 14] on icon at bounding box center [262, 15] width 7 height 7
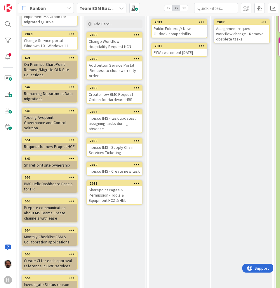
click at [115, 46] on div "Change Workflow - Hospitality Request HCN" at bounding box center [114, 44] width 55 height 13
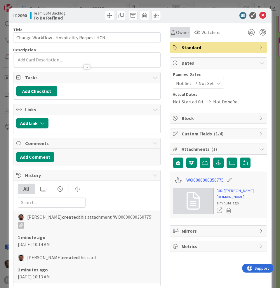
click at [178, 34] on span "Owner" at bounding box center [182, 32] width 13 height 7
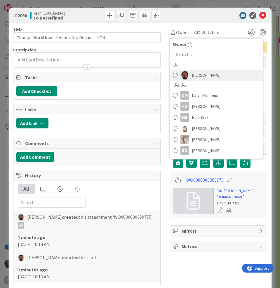
click at [184, 74] on img at bounding box center [184, 75] width 9 height 9
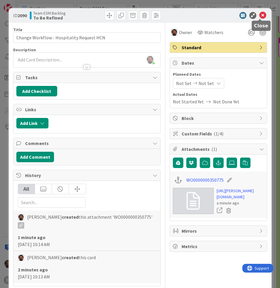
click at [259, 16] on icon at bounding box center [262, 15] width 7 height 7
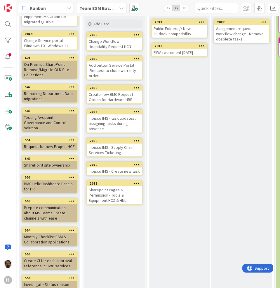
scroll to position [6, 64]
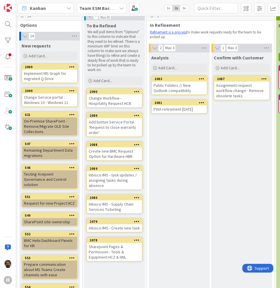
click at [94, 102] on div "Change Workflow - Hospitality Request HCN" at bounding box center [114, 100] width 55 height 13
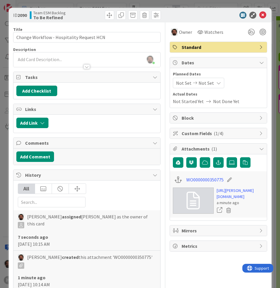
scroll to position [51, 0]
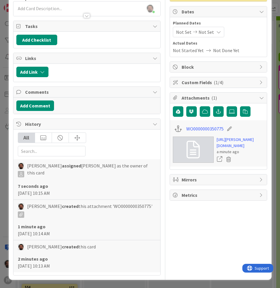
click at [240, 83] on span "Custom Fields ( 1/4 )" at bounding box center [218, 82] width 75 height 7
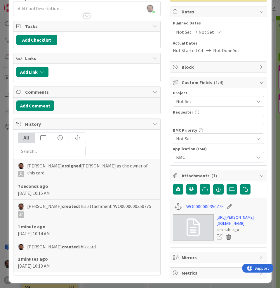
click at [216, 101] on span "Not Set" at bounding box center [213, 101] width 75 height 8
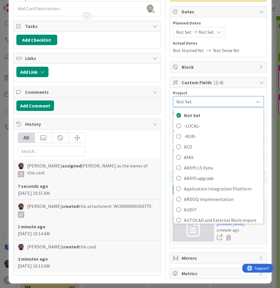
scroll to position [0, 0]
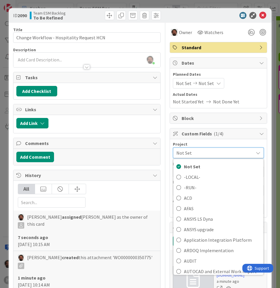
click at [225, 141] on div "Project Not Set Not Set -LOCAL- -RUN- ACD AFAS ANSYS LS Dyna ANSYS upgrade Appl…" at bounding box center [218, 178] width 97 height 78
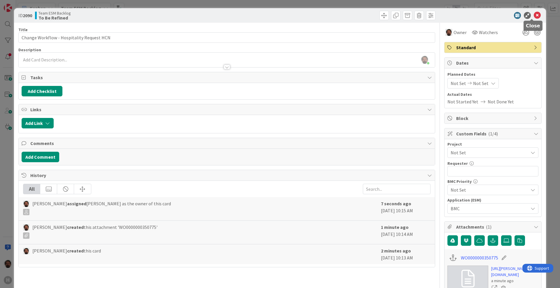
click at [534, 15] on icon at bounding box center [537, 15] width 7 height 7
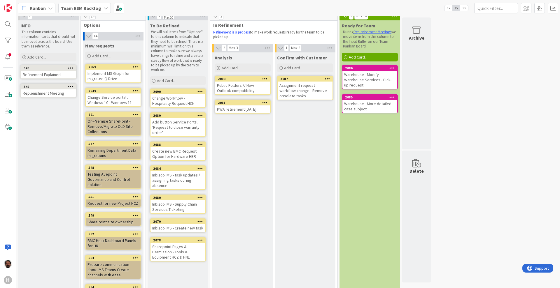
click at [70, 8] on b "Team ESM Backlog" at bounding box center [81, 8] width 40 height 6
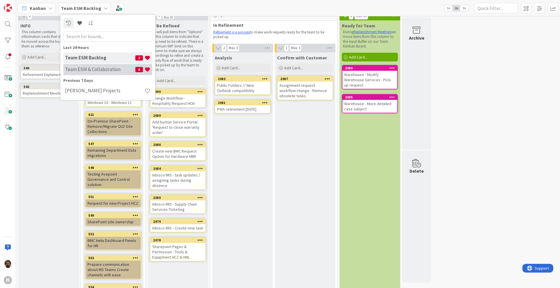
click at [94, 67] on h4 "Team ESM & Collaboration" at bounding box center [100, 69] width 70 height 6
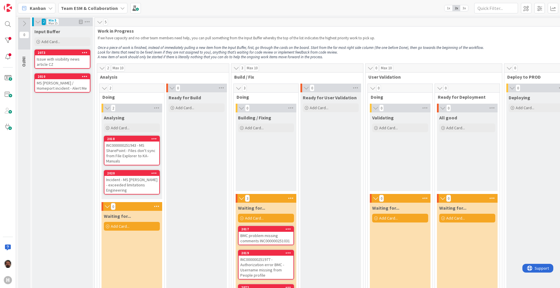
click at [78, 7] on b "Team ESM & Collaboration" at bounding box center [89, 8] width 57 height 6
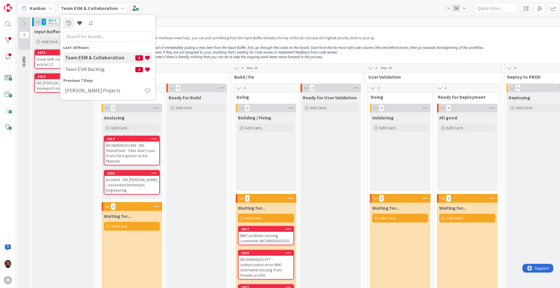
click at [78, 7] on b "Team ESM & Collaboration" at bounding box center [89, 8] width 57 height 6
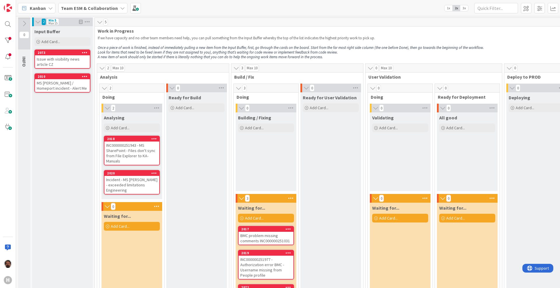
click at [50, 7] on icon at bounding box center [50, 8] width 5 height 5
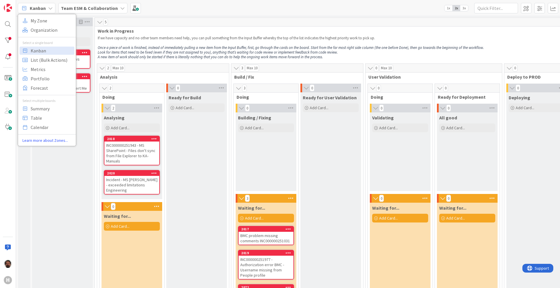
click at [50, 7] on icon at bounding box center [50, 8] width 5 height 5
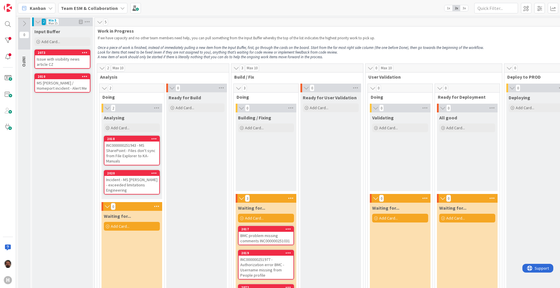
click at [4, 48] on div "H" at bounding box center [8, 144] width 16 height 288
click at [8, 44] on div at bounding box center [8, 41] width 12 height 12
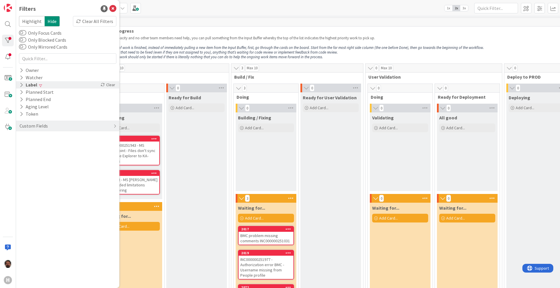
click at [35, 87] on div "Label" at bounding box center [28, 84] width 19 height 7
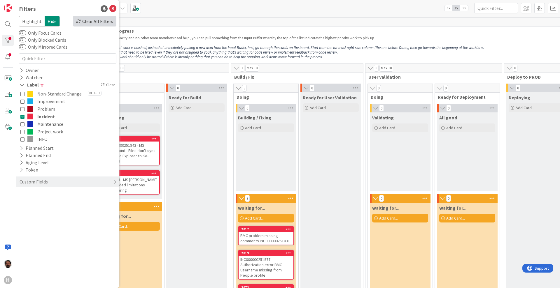
click at [89, 20] on div "Clear All Filters" at bounding box center [94, 21] width 43 height 10
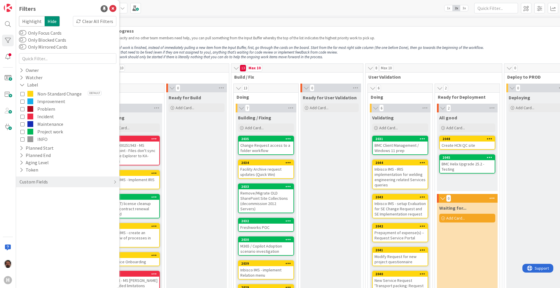
click at [288, 40] on p "If we have capacity and no other team members need help, you can pull something…" at bounding box center [364, 38] width 533 height 5
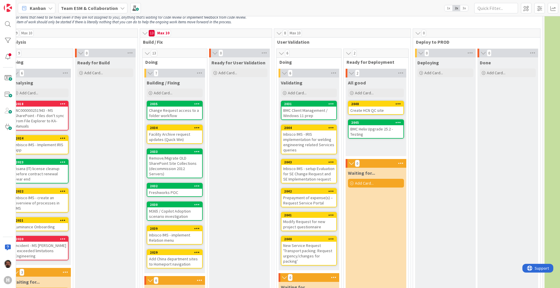
scroll to position [35, 91]
click at [467, 12] on div "Kanban My Zone Organization Select a single board Kanban List (Bulk Actions) Me…" at bounding box center [288, 8] width 544 height 16
click at [465, 10] on span "3x" at bounding box center [464, 8] width 8 height 6
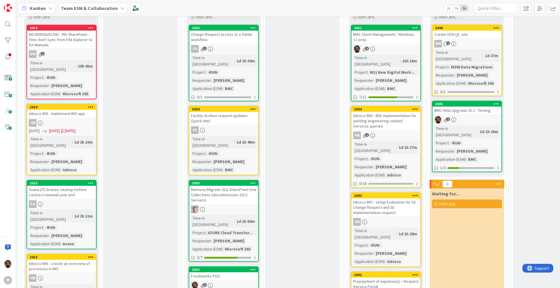
scroll to position [115, 91]
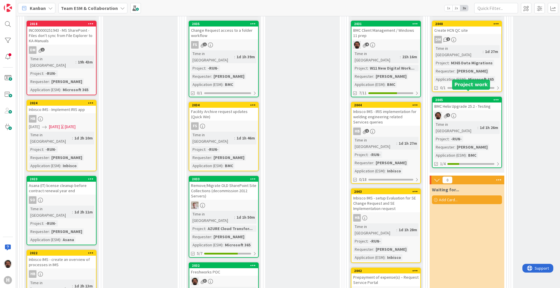
click at [472, 103] on div "BMC Helix Upgrade 25.2 - Testing" at bounding box center [467, 107] width 69 height 8
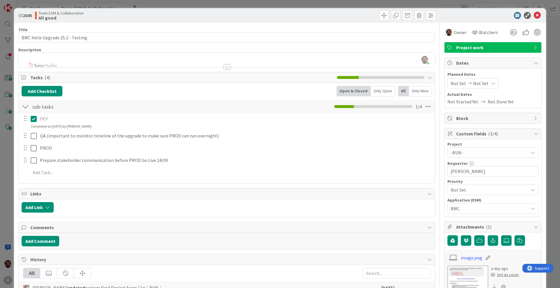
click at [38, 141] on div "DEV Update Cancel Completed on 09/24/2025 by Rob van Wees QA (important to moni…" at bounding box center [227, 146] width 410 height 67
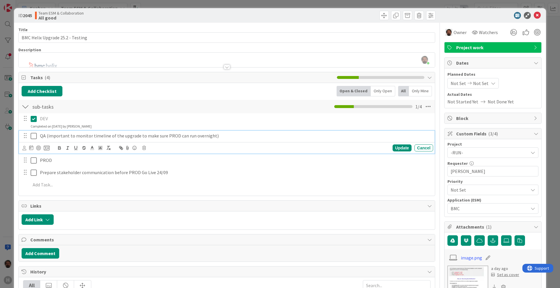
click at [35, 138] on icon at bounding box center [34, 136] width 6 height 7
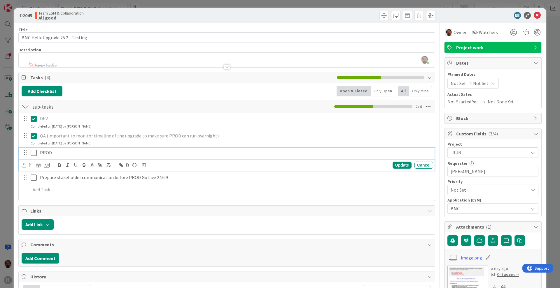
click at [34, 152] on icon at bounding box center [34, 153] width 6 height 7
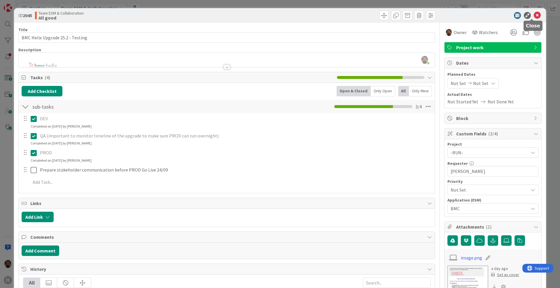
click at [534, 13] on icon at bounding box center [537, 15] width 7 height 7
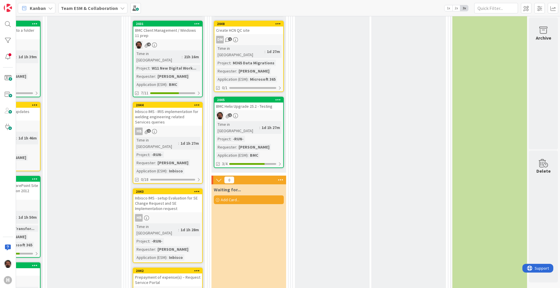
scroll to position [0, 315]
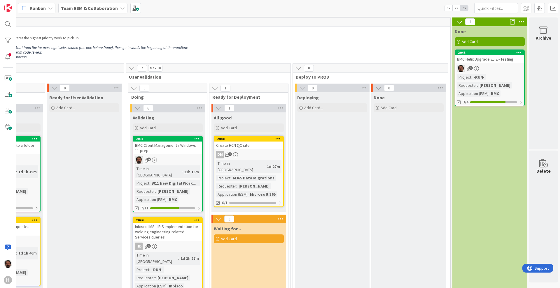
click at [174, 150] on div "BMC Client Management / Windows 11 prep" at bounding box center [167, 148] width 69 height 13
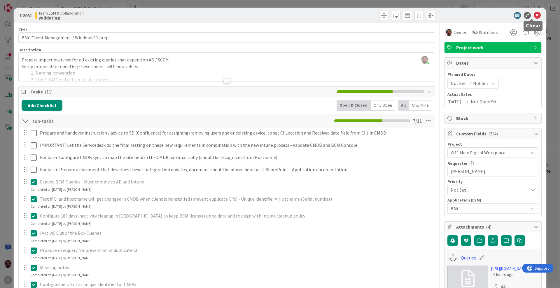
click at [534, 14] on icon at bounding box center [537, 15] width 7 height 7
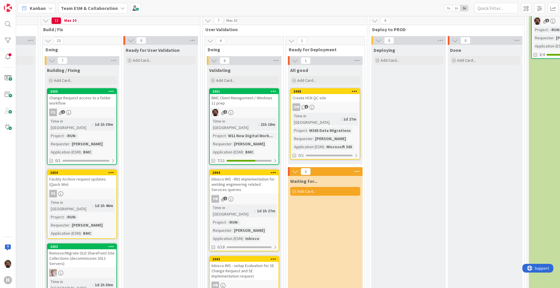
scroll to position [0, 233]
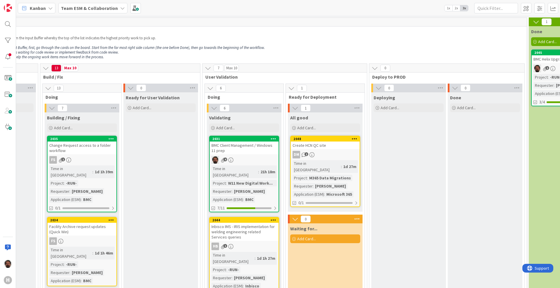
click at [358, 215] on icon at bounding box center [357, 219] width 8 height 9
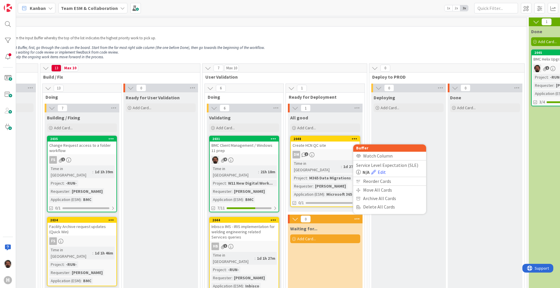
click at [370, 37] on p "If we have capacity and no other team members need help, you can pull something…" at bounding box center [183, 38] width 608 height 5
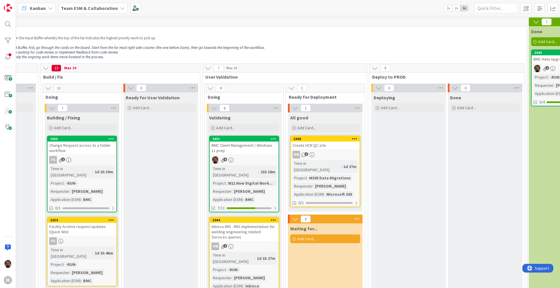
scroll to position [0, 315]
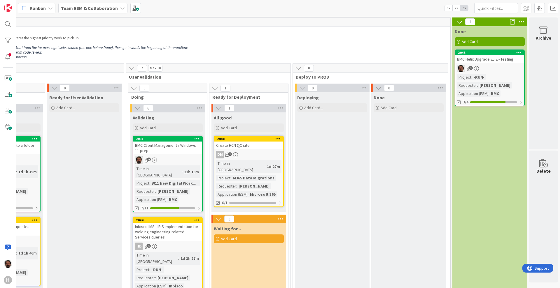
click at [500, 77] on div "Project : -RUN- Requester : Robby de Bie Application (ESM) : BMC" at bounding box center [489, 85] width 65 height 23
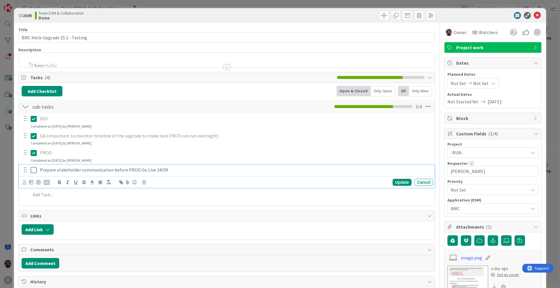
click at [31, 173] on icon at bounding box center [34, 170] width 6 height 7
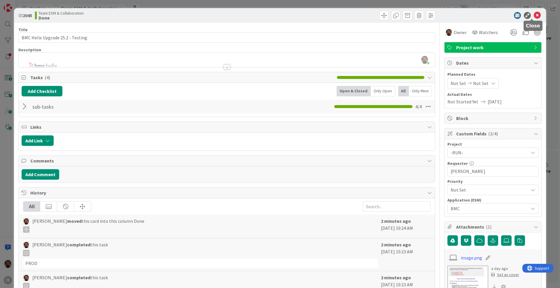
click at [534, 14] on icon at bounding box center [537, 15] width 7 height 7
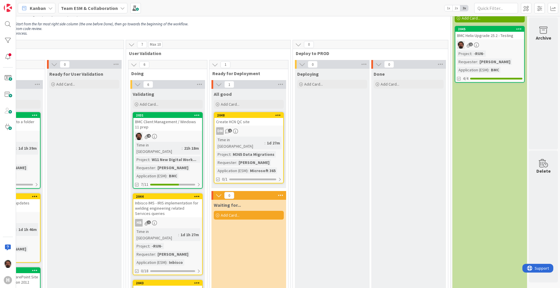
scroll to position [28, 315]
